Goal: Task Accomplishment & Management: Use online tool/utility

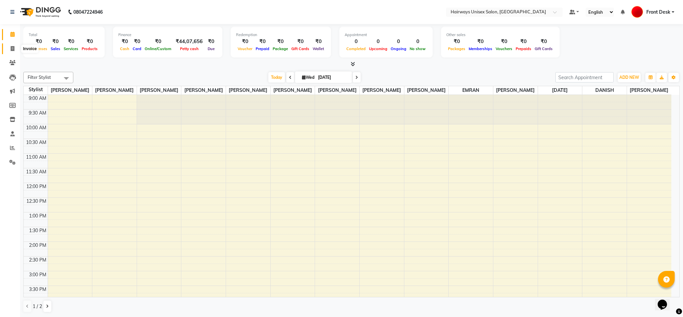
click at [12, 48] on icon at bounding box center [13, 48] width 4 height 5
select select "service"
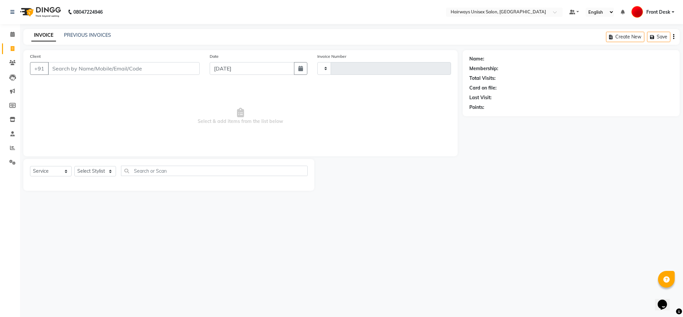
type input "0905"
select select "786"
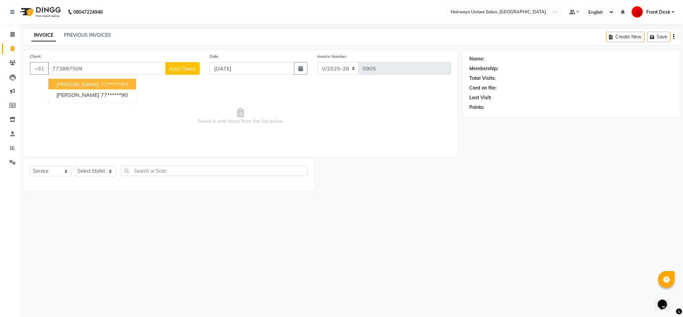
click at [95, 83] on span "[PERSON_NAME]" at bounding box center [77, 84] width 43 height 7
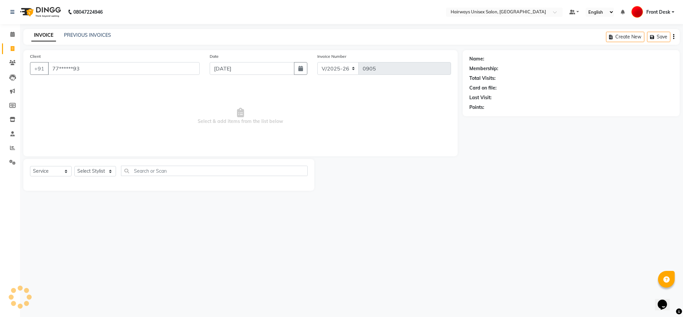
type input "77******93"
select select "1: Object"
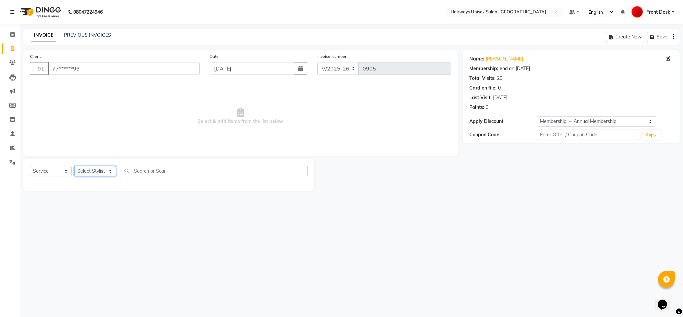
click at [94, 171] on select "Select Stylist [PERSON_NAME] [PERSON_NAME] [PERSON_NAME] DANISH EMRAN Front Des…" at bounding box center [95, 171] width 42 height 10
select select "13394"
click at [74, 166] on select "Select Stylist [PERSON_NAME] [PERSON_NAME] [PERSON_NAME] DANISH EMRAN Front Des…" at bounding box center [95, 171] width 42 height 10
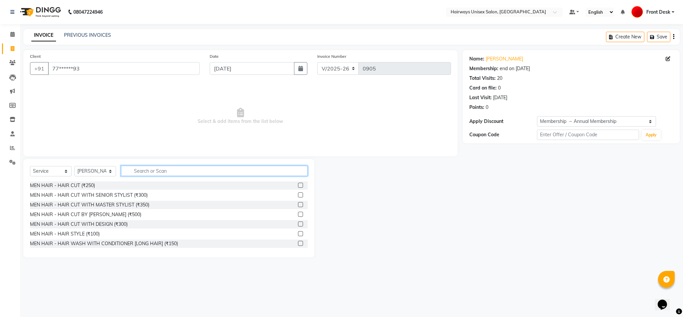
click at [185, 171] on input "text" at bounding box center [214, 170] width 187 height 10
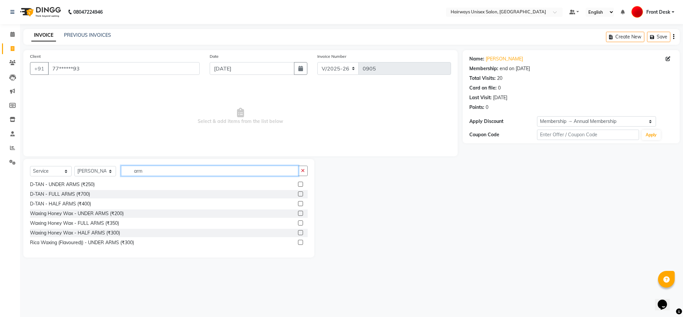
scroll to position [40, 0]
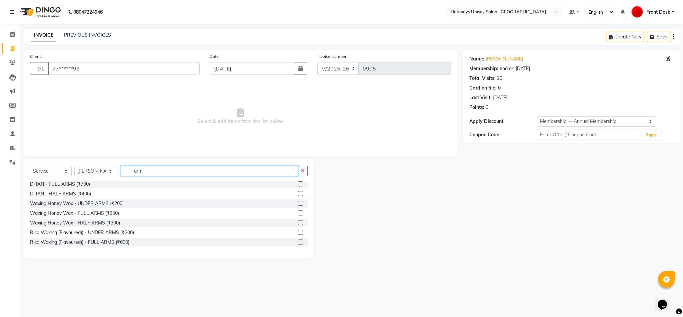
type input "arm"
click at [298, 242] on label at bounding box center [300, 241] width 5 height 5
click at [298, 242] on input "checkbox" at bounding box center [300, 242] width 4 height 4
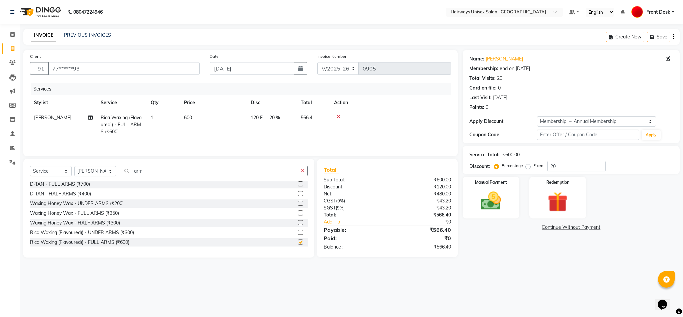
checkbox input "false"
click at [304, 172] on icon "button" at bounding box center [303, 170] width 4 height 5
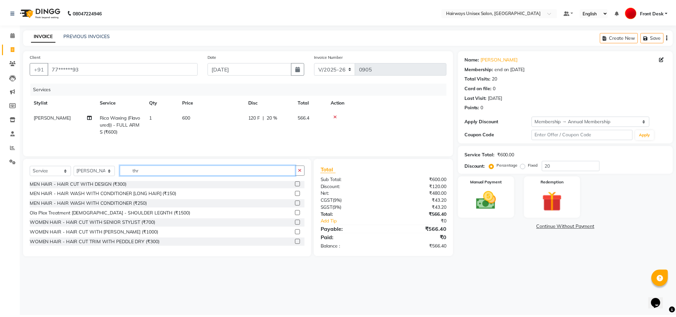
scroll to position [10, 0]
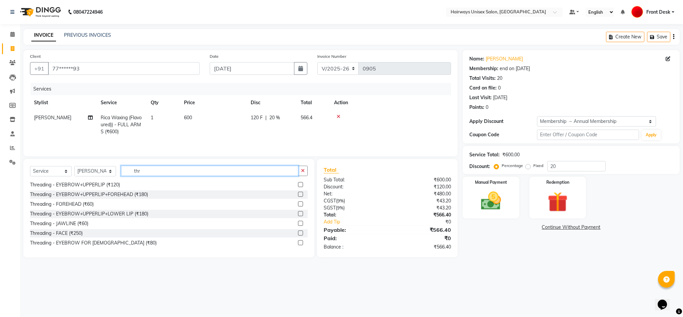
type input "thr"
click at [298, 185] on label at bounding box center [300, 184] width 5 height 5
click at [298, 185] on input "checkbox" at bounding box center [300, 184] width 4 height 4
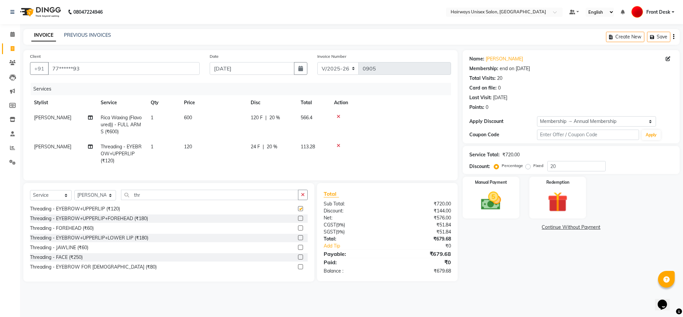
checkbox input "false"
click at [340, 71] on select "INV/25-26 V/2025-26" at bounding box center [339, 68] width 42 height 13
select select "6958"
click at [318, 62] on select "INV/25-26 V/2025-26" at bounding box center [339, 68] width 42 height 13
type input "0662"
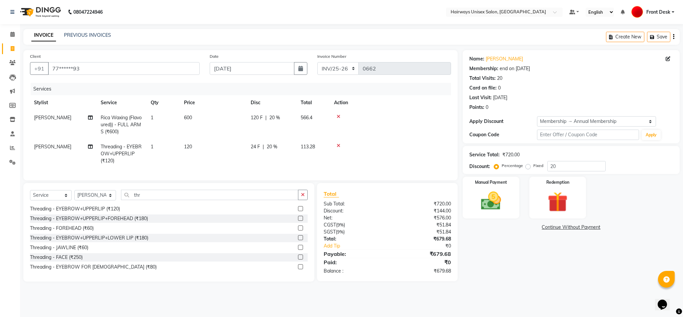
click at [674, 37] on icon "button" at bounding box center [673, 37] width 1 height 0
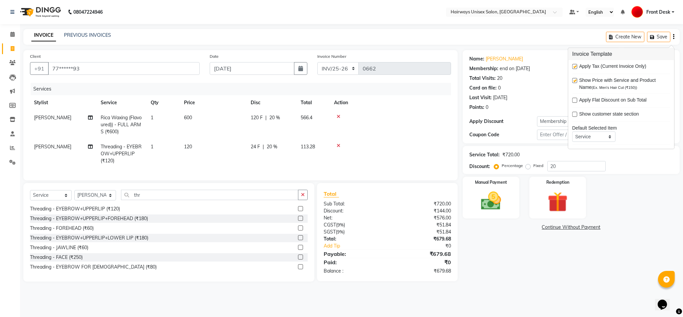
click at [575, 67] on label at bounding box center [575, 66] width 5 height 5
click at [575, 67] on input "checkbox" at bounding box center [575, 67] width 4 height 4
checkbox input "false"
click at [485, 201] on img at bounding box center [491, 201] width 34 height 24
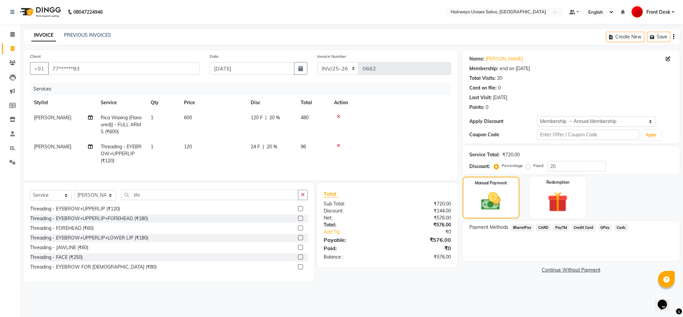
click at [673, 37] on icon "button" at bounding box center [673, 37] width 1 height 0
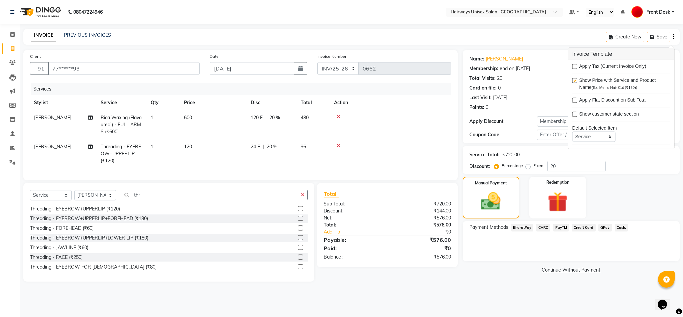
click at [576, 66] on label at bounding box center [575, 66] width 5 height 5
click at [576, 66] on input "checkbox" at bounding box center [575, 67] width 4 height 4
checkbox input "true"
click at [320, 65] on select "INV/25-26 V/2025-26" at bounding box center [339, 68] width 42 height 13
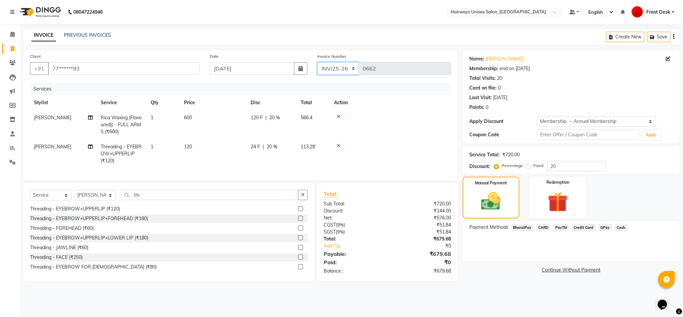
select select "786"
click at [318, 62] on select "INV/25-26 V/2025-26" at bounding box center [339, 68] width 42 height 13
type input "0905"
click at [625, 226] on span "Cash." at bounding box center [622, 227] width 14 height 8
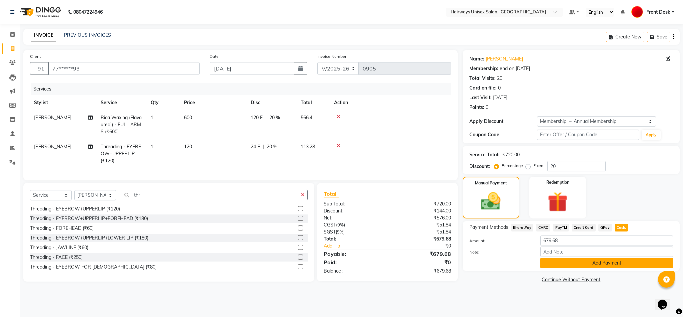
click at [597, 258] on button "Add Payment" at bounding box center [607, 262] width 133 height 10
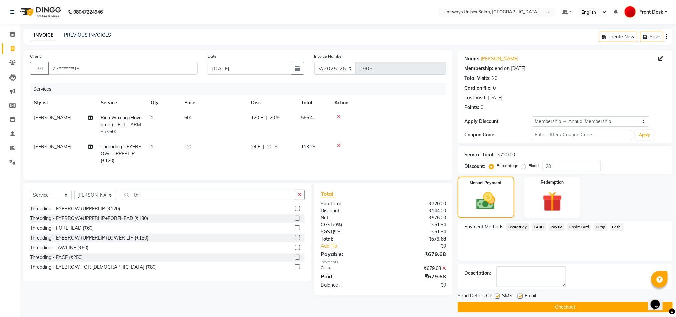
click at [496, 294] on label at bounding box center [497, 295] width 5 height 5
click at [496, 294] on input "checkbox" at bounding box center [497, 296] width 4 height 4
checkbox input "false"
click at [501, 304] on button "Checkout" at bounding box center [565, 307] width 215 height 10
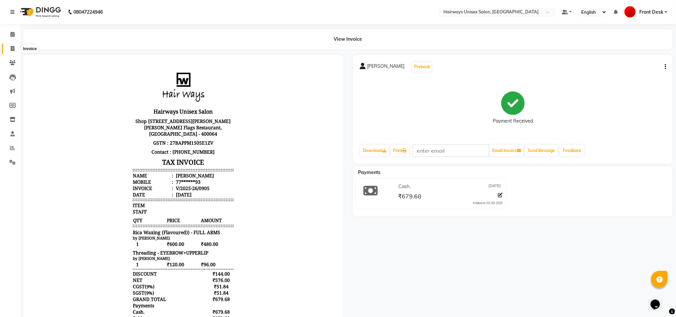
click at [11, 46] on icon at bounding box center [13, 48] width 4 height 5
select select "786"
select select "service"
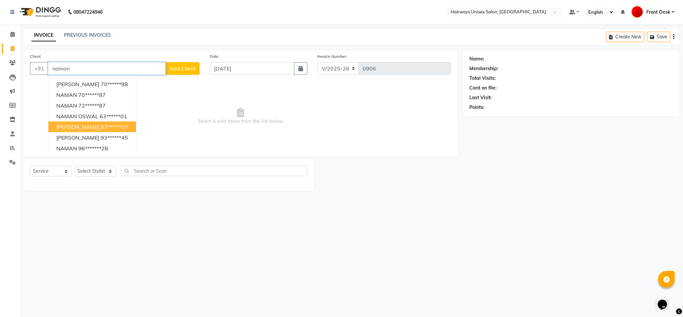
click at [107, 131] on button "[PERSON_NAME] 97******07" at bounding box center [92, 126] width 88 height 11
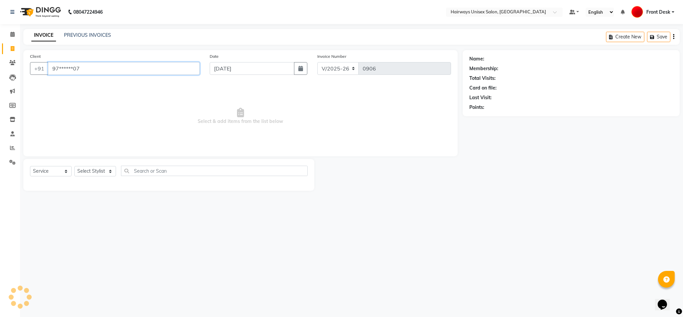
type input "97******07"
